Goal: Information Seeking & Learning: Understand process/instructions

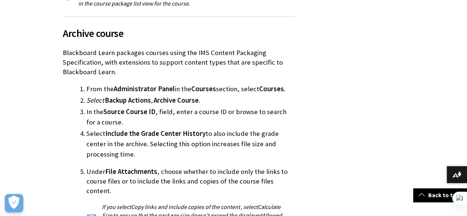
scroll to position [366, 0]
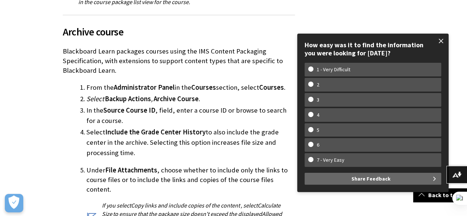
click at [440, 40] on span at bounding box center [440, 40] width 15 height 15
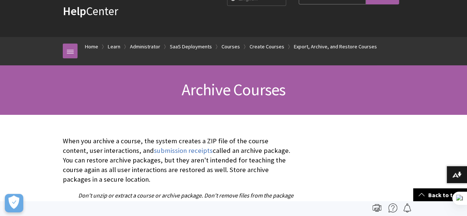
scroll to position [0, 0]
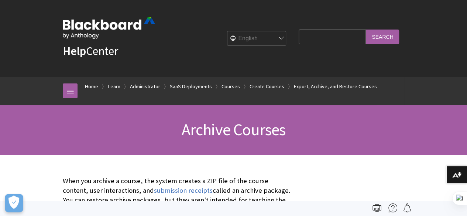
click at [283, 36] on select "English عربية Català Cymraeg Deutsch Español Suomi Français עברית Italiano 日本語 …" at bounding box center [256, 38] width 59 height 15
select select "/es-es/Learn/Administrator/SaaS/Courses/Create_Courses/Export_Archive_and_Resto…"
click at [227, 31] on select "English عربية Català Cymraeg Deutsch Español Suomi Français עברית Italiano 日本語 …" at bounding box center [256, 38] width 59 height 15
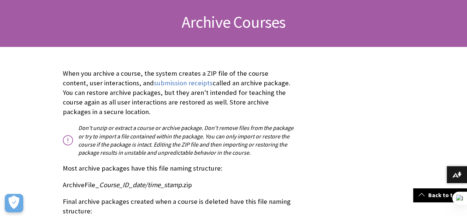
scroll to position [108, 0]
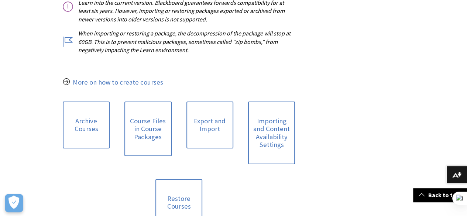
scroll to position [318, 0]
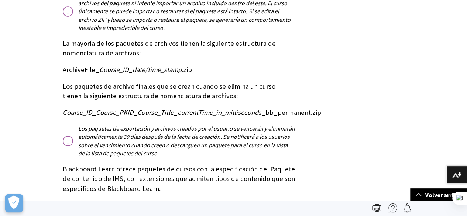
scroll to position [204, 0]
